Goal: Information Seeking & Learning: Learn about a topic

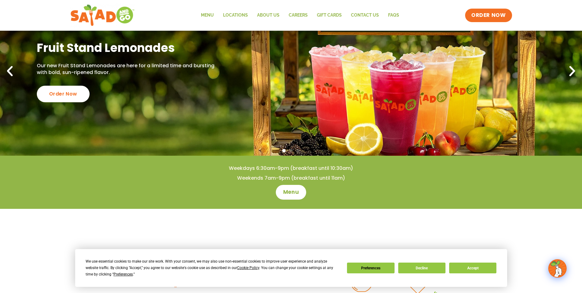
scroll to position [61, 0]
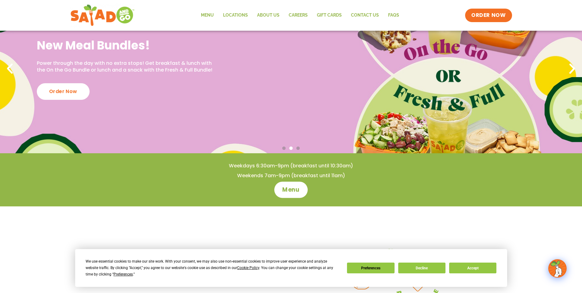
click at [293, 193] on span "Menu" at bounding box center [290, 190] width 17 height 8
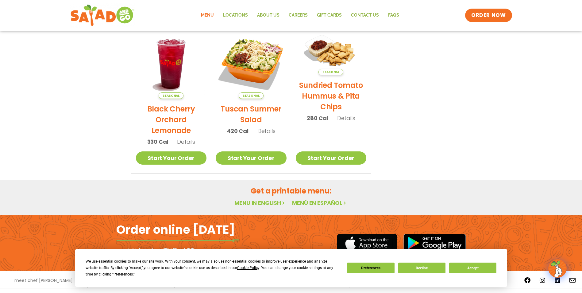
scroll to position [316, 0]
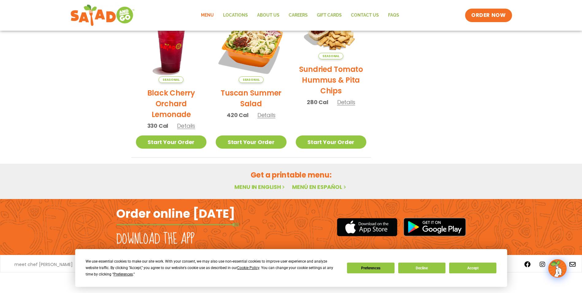
click at [261, 186] on link "Menu in English" at bounding box center [260, 187] width 52 height 8
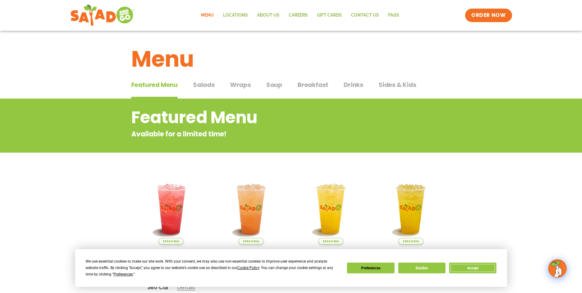
click at [469, 267] on button "Accept" at bounding box center [472, 267] width 47 height 11
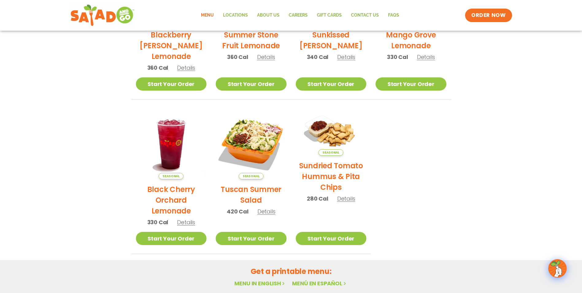
scroll to position [316, 0]
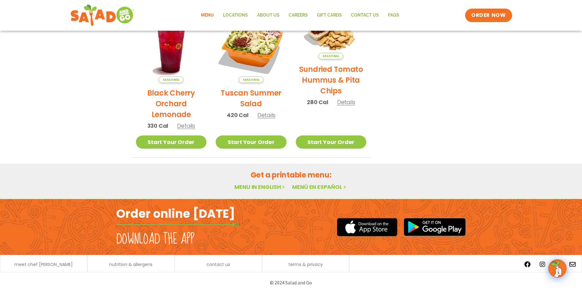
click at [266, 187] on link "Menu in English" at bounding box center [260, 187] width 52 height 8
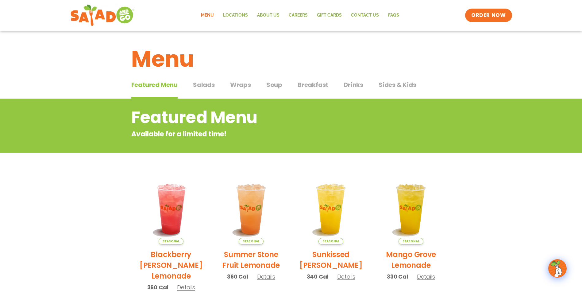
click at [206, 84] on span "Salads" at bounding box center [204, 84] width 22 height 9
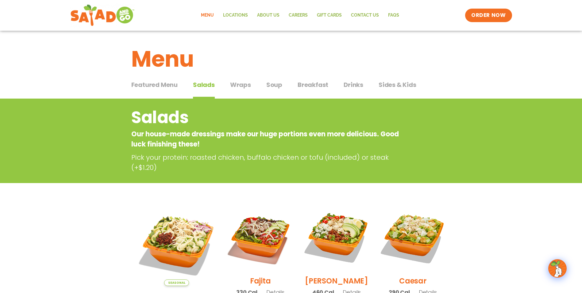
click at [316, 86] on span "Breakfast" at bounding box center [312, 84] width 31 height 9
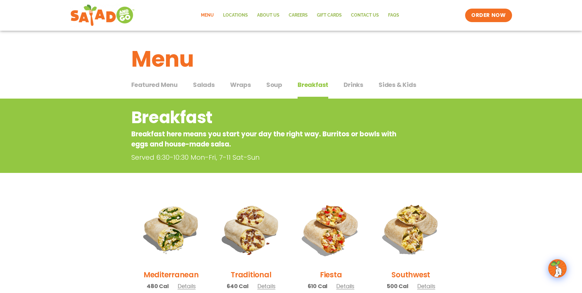
click at [276, 86] on span "Soup" at bounding box center [274, 84] width 16 height 9
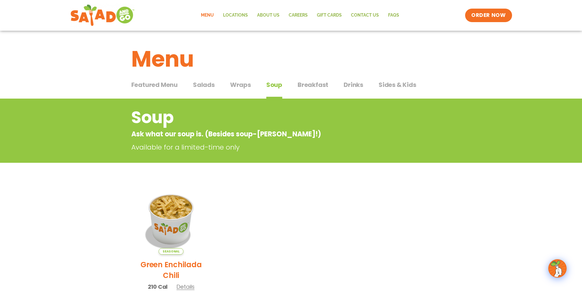
click at [242, 86] on span "Wraps" at bounding box center [240, 84] width 21 height 9
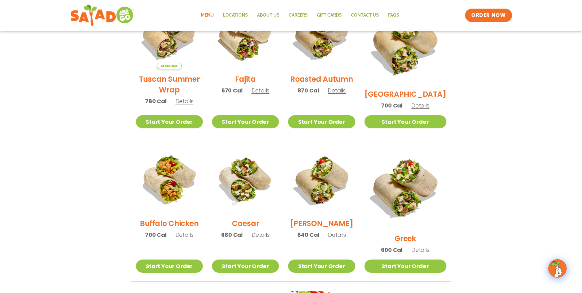
scroll to position [38, 0]
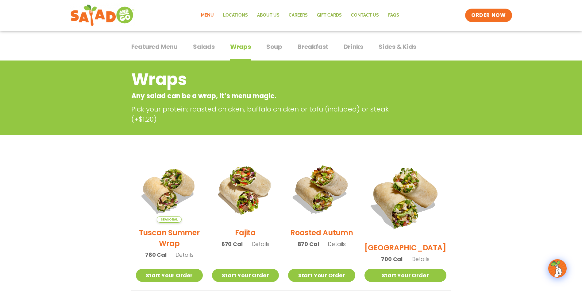
click at [203, 46] on span "Salads" at bounding box center [204, 46] width 22 height 9
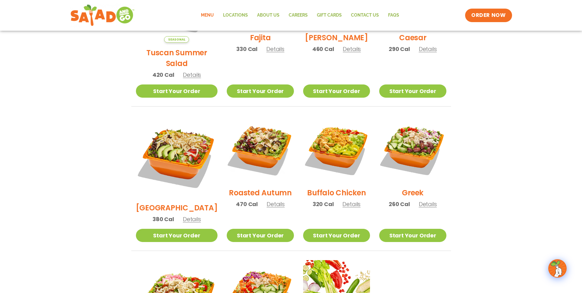
scroll to position [232, 0]
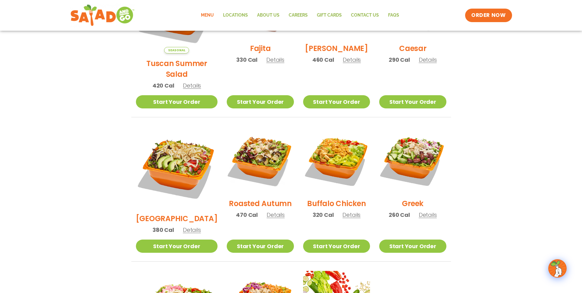
click at [187, 226] on span "Details" at bounding box center [192, 230] width 18 height 8
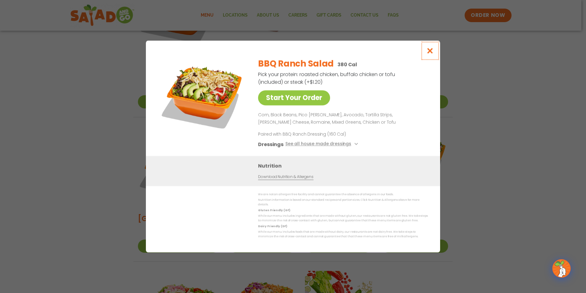
click at [431, 53] on icon "Close modal" at bounding box center [431, 51] width 8 height 6
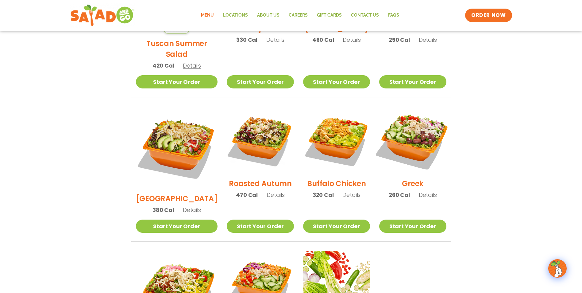
scroll to position [263, 0]
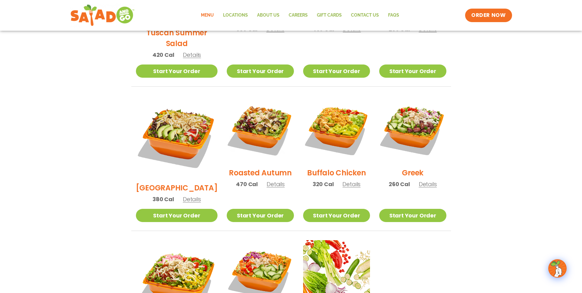
click at [347, 180] on span "Details" at bounding box center [351, 184] width 18 height 8
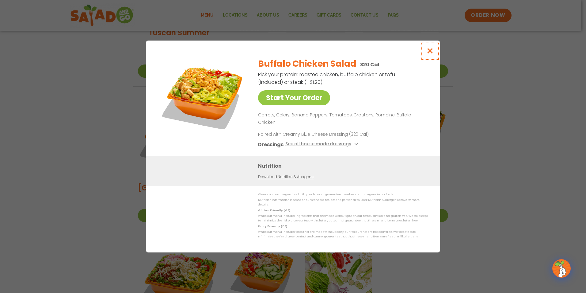
click at [430, 54] on icon "Close modal" at bounding box center [431, 51] width 8 height 6
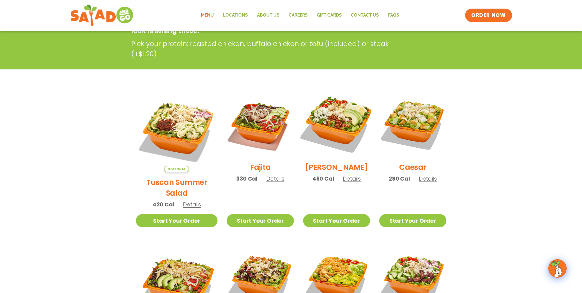
scroll to position [153, 0]
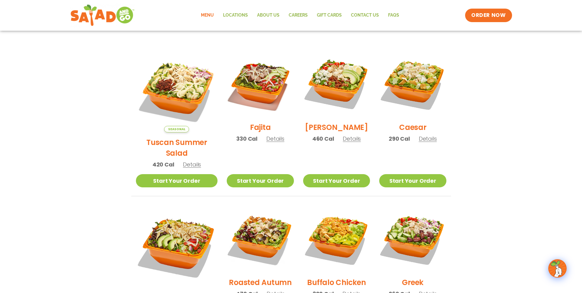
click at [268, 142] on span "Details" at bounding box center [275, 139] width 18 height 8
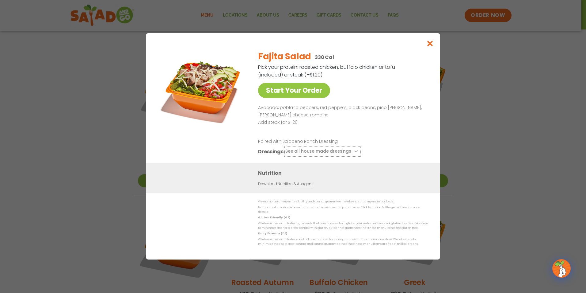
click at [355, 152] on icon at bounding box center [356, 151] width 2 height 2
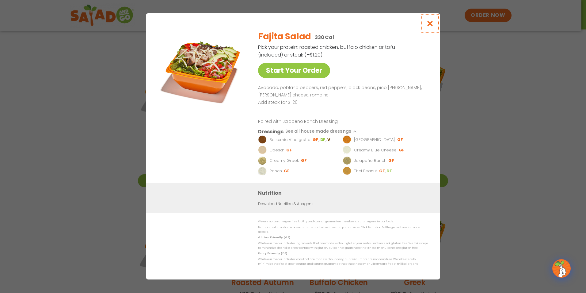
click at [432, 25] on icon "Close modal" at bounding box center [431, 23] width 8 height 6
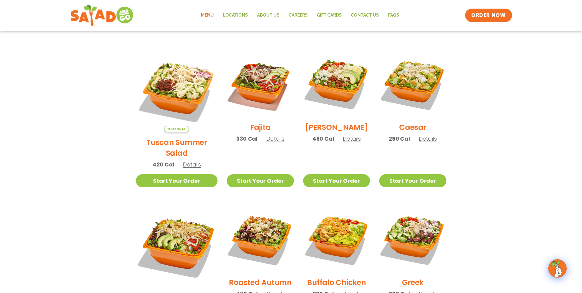
click at [428, 142] on span "Details" at bounding box center [428, 139] width 18 height 8
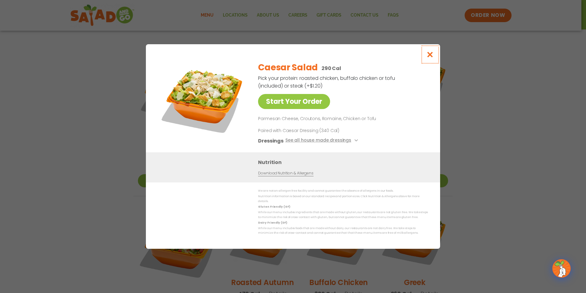
click at [431, 54] on icon "Close modal" at bounding box center [431, 54] width 8 height 6
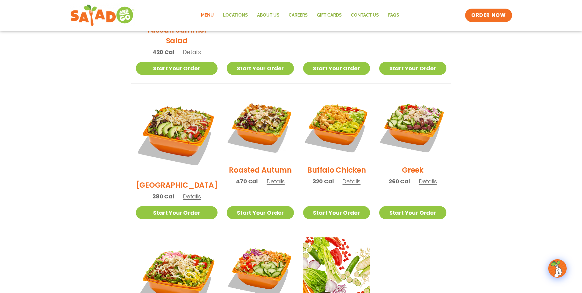
scroll to position [276, 0]
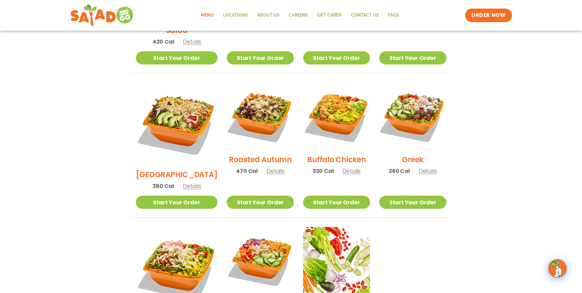
click at [266, 167] on span "Details" at bounding box center [275, 171] width 18 height 8
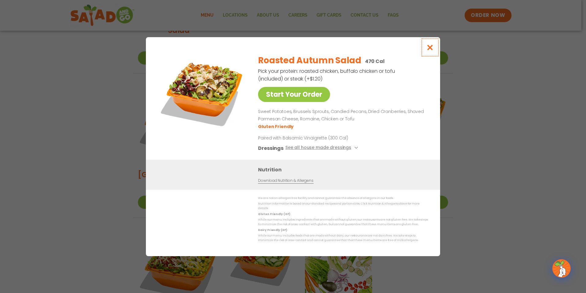
click at [430, 50] on icon "Close modal" at bounding box center [431, 47] width 8 height 6
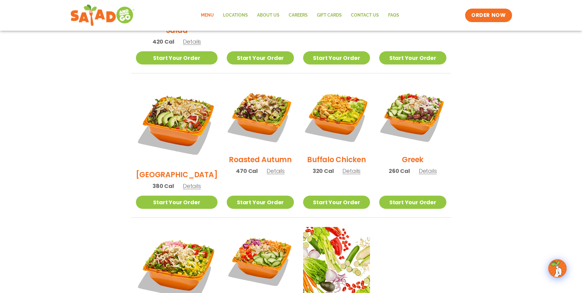
click at [427, 167] on span "Details" at bounding box center [428, 171] width 18 height 8
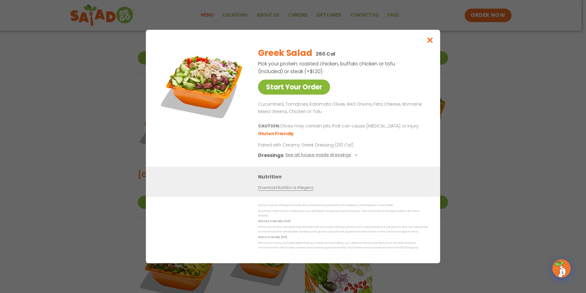
click at [303, 87] on link "Start Your Order" at bounding box center [294, 86] width 72 height 15
